Goal: Transaction & Acquisition: Purchase product/service

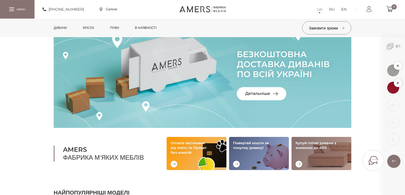
scroll to position [21, 0]
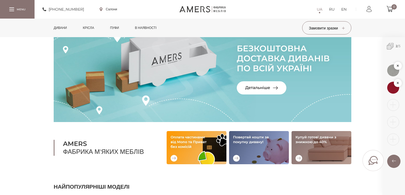
click at [95, 26] on link "Крісла" at bounding box center [88, 28] width 19 height 19
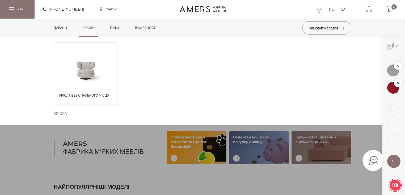
click at [89, 66] on span at bounding box center [85, 70] width 63 height 31
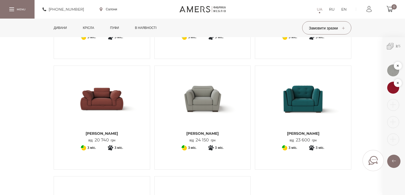
scroll to position [149, 0]
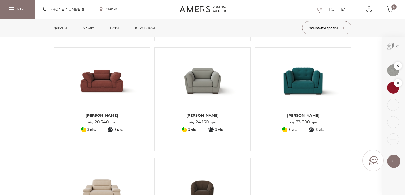
click at [103, 83] on img at bounding box center [102, 81] width 88 height 58
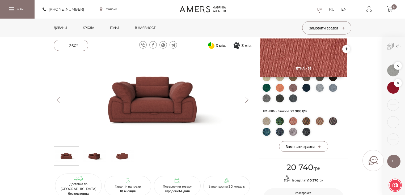
scroll to position [209, 0]
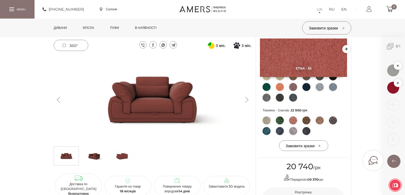
click at [222, 74] on img at bounding box center [153, 100] width 198 height 88
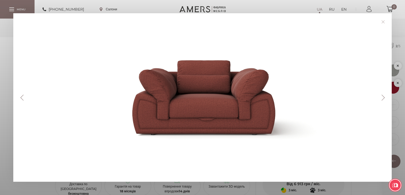
scroll to position [251, 0]
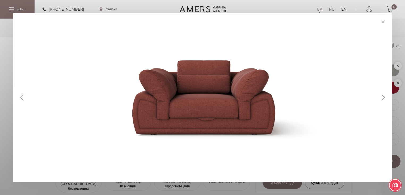
click at [385, 20] on link at bounding box center [383, 22] width 8 height 8
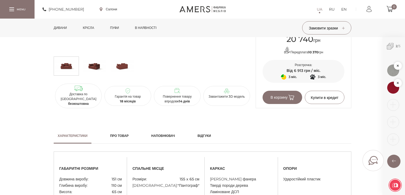
scroll to position [358, 0]
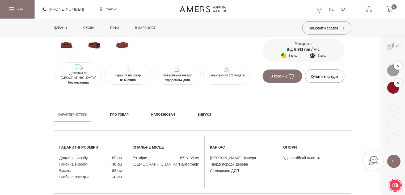
drag, startPoint x: 361, startPoint y: 113, endPoint x: 362, endPoint y: 125, distance: 12.5
click at [359, 114] on div "Характеристики Про товар Наповнювач Відгуки габаритні розміри" at bounding box center [202, 150] width 405 height 87
